Goal: Check status: Check status

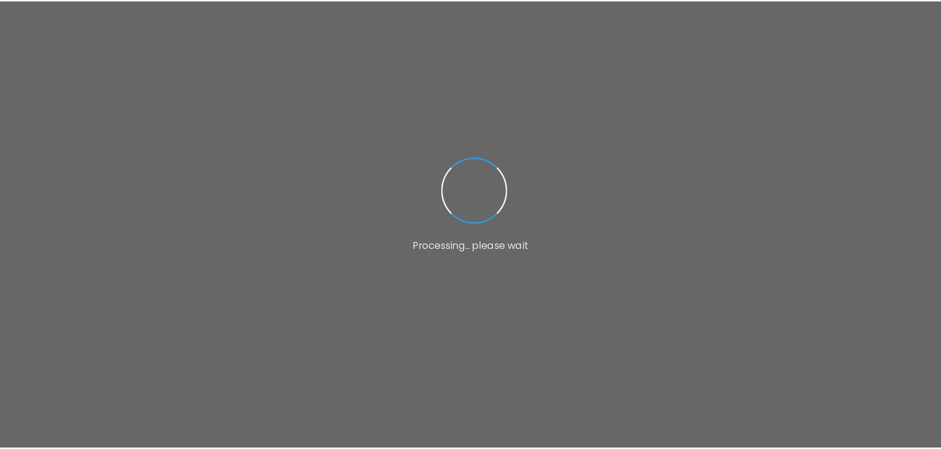
scroll to position [34, 0]
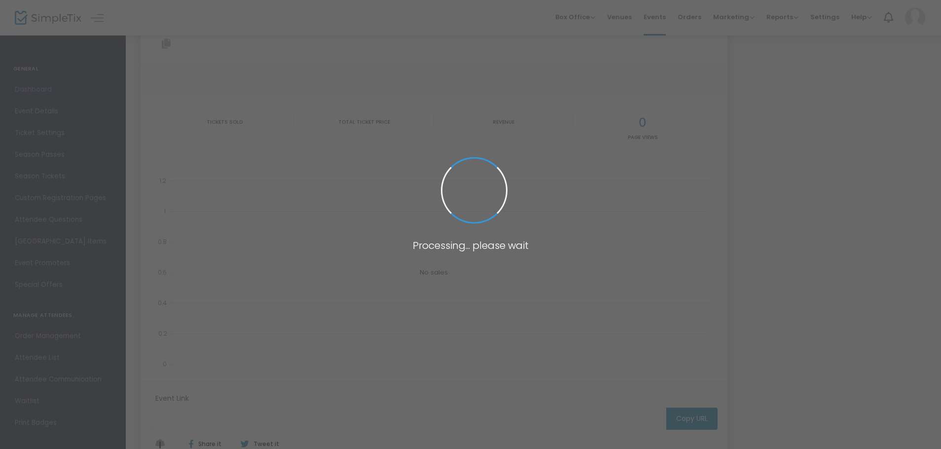
type input "[URL][DOMAIN_NAME]"
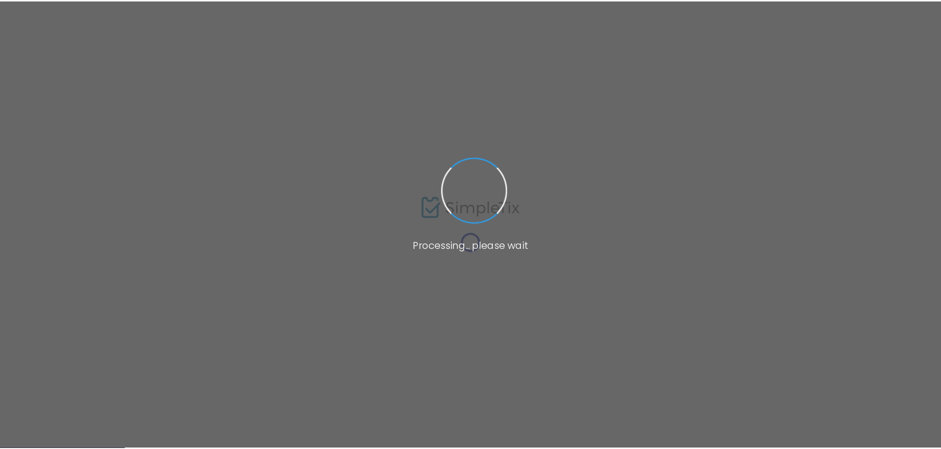
scroll to position [34, 0]
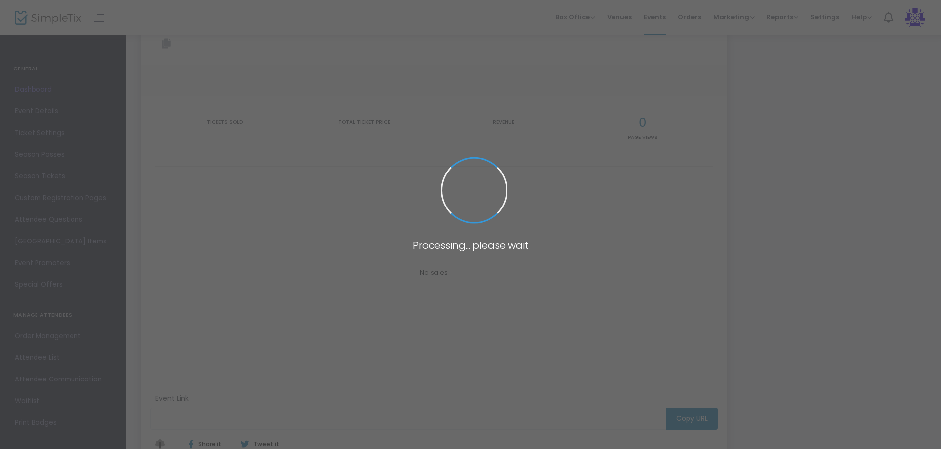
type input "[URL][DOMAIN_NAME]"
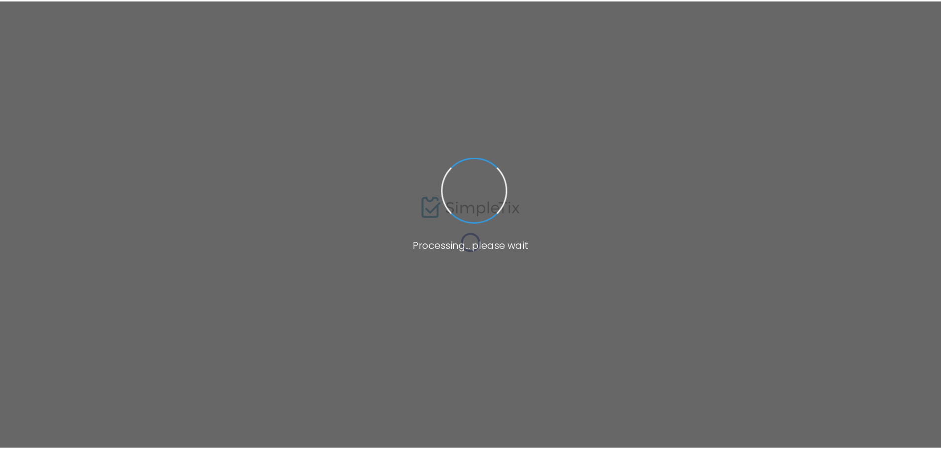
scroll to position [34, 0]
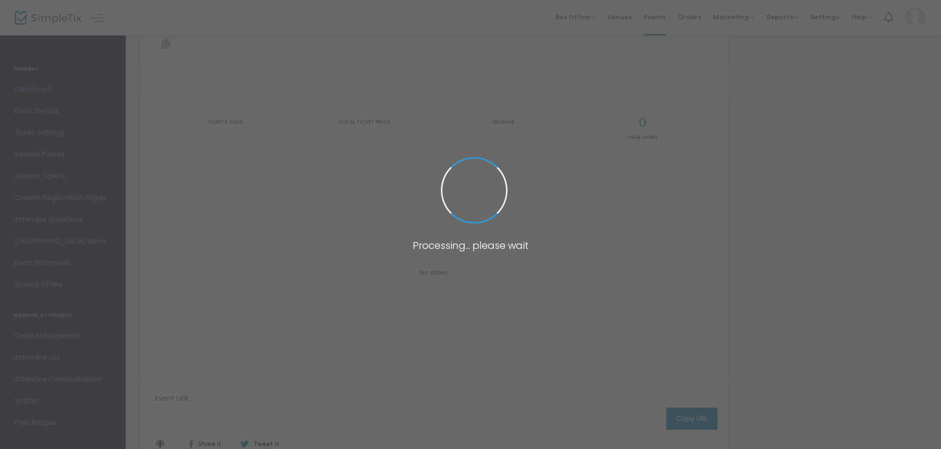
type input "[URL][DOMAIN_NAME]"
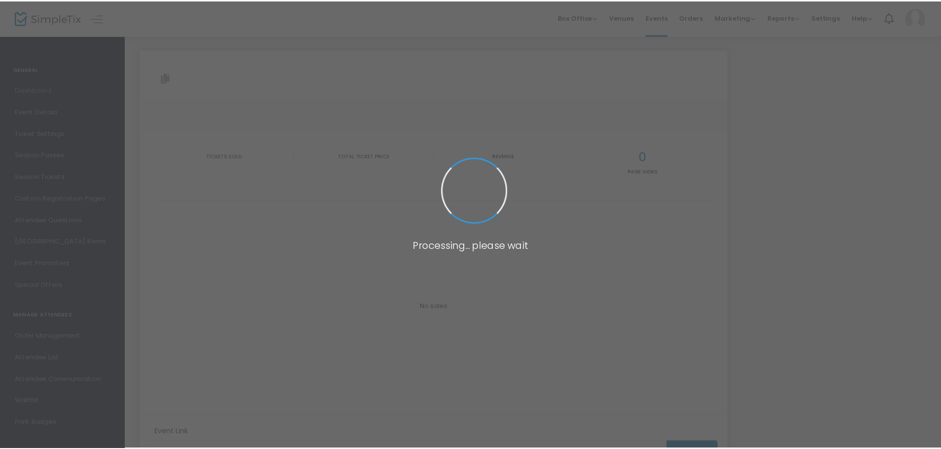
scroll to position [34, 0]
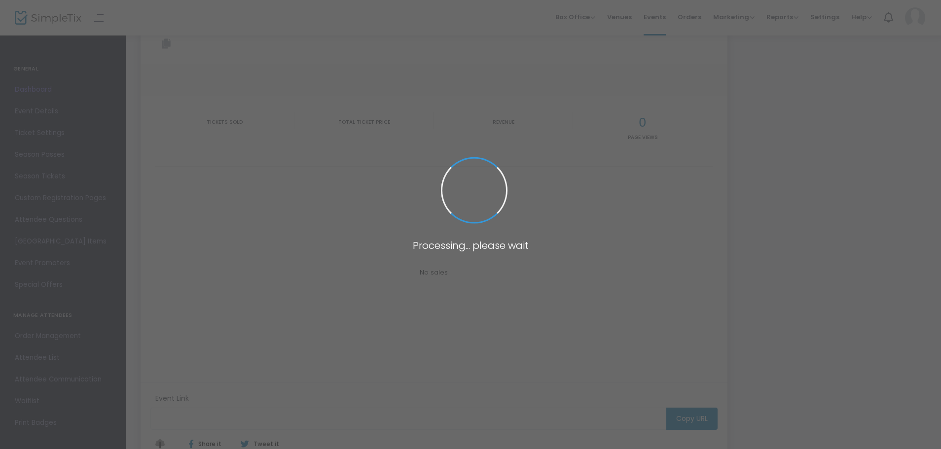
type input "[URL][DOMAIN_NAME]"
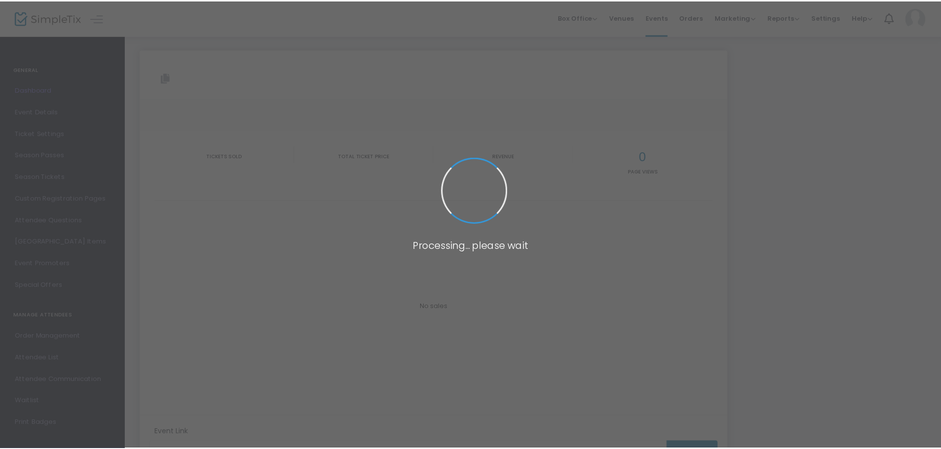
scroll to position [34, 0]
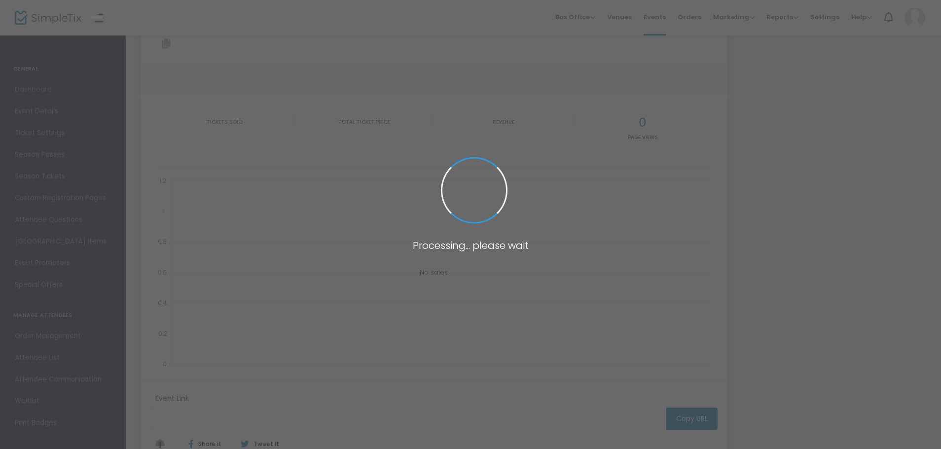
type input "[URL][DOMAIN_NAME]"
